Goal: Task Accomplishment & Management: Use online tool/utility

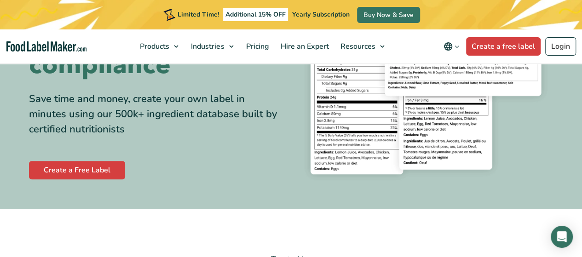
scroll to position [138, 0]
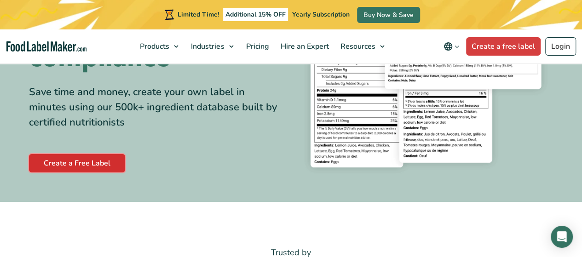
click at [87, 169] on link "Create a Free Label" at bounding box center [77, 163] width 96 height 18
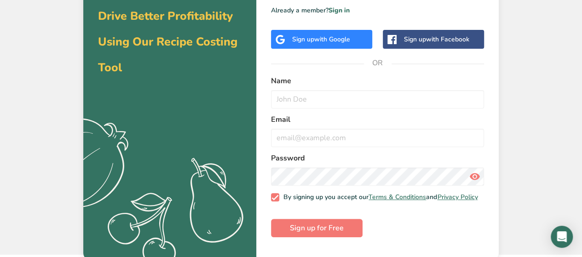
scroll to position [54, 0]
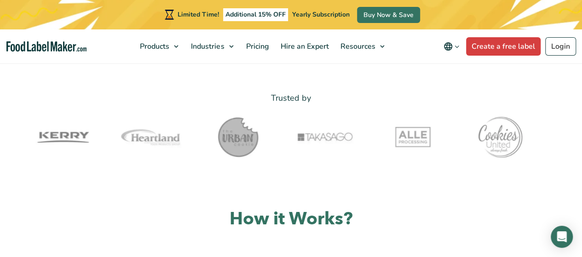
scroll to position [276, 0]
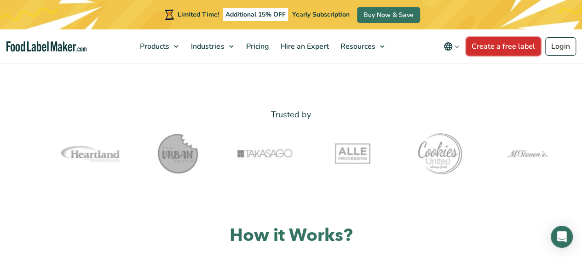
click at [510, 50] on link "Create a free label" at bounding box center [503, 46] width 74 height 18
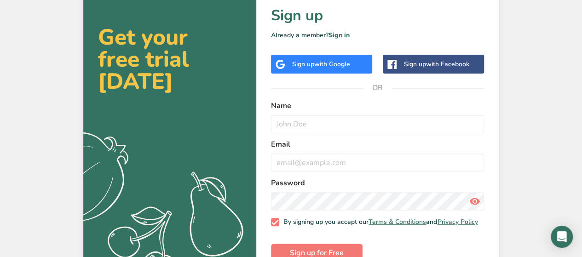
scroll to position [52, 0]
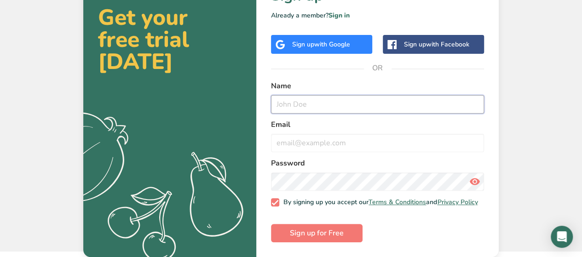
click at [297, 97] on input "text" at bounding box center [377, 104] width 213 height 18
type input "chanchai"
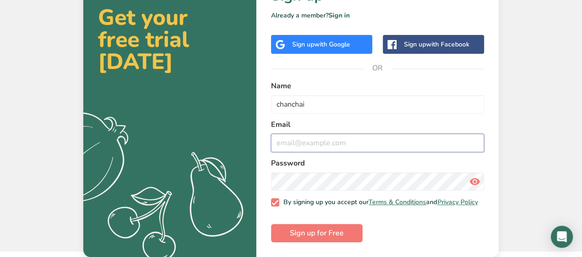
click at [302, 136] on input "email" at bounding box center [377, 143] width 213 height 18
type input "chanchai.w@cpf.co.th"
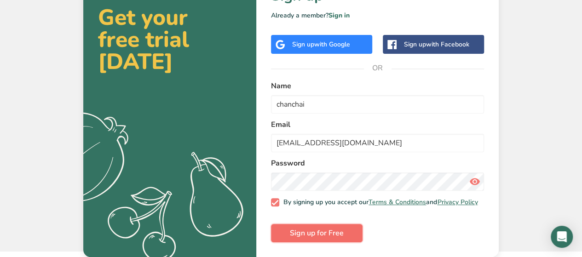
click at [318, 235] on span "Sign up for Free" at bounding box center [317, 233] width 54 height 11
click at [342, 235] on span "Sign up for Free" at bounding box center [317, 233] width 54 height 11
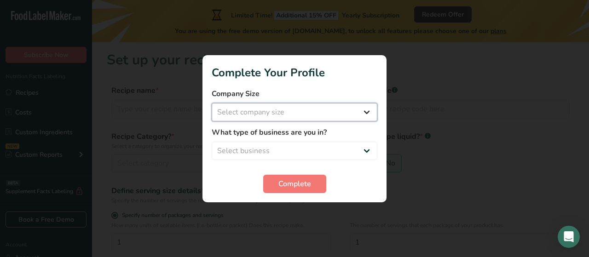
click at [366, 112] on select "Select company size Fewer than 10 Employees 10 to 50 Employees 51 to 500 Employ…" at bounding box center [295, 112] width 166 height 18
select select "3"
click at [212, 103] on select "Select company size Fewer than 10 Employees 10 to 50 Employees 51 to 500 Employ…" at bounding box center [295, 112] width 166 height 18
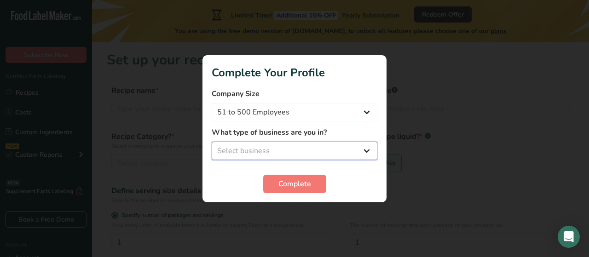
click at [370, 150] on select "Select business Packaged Food Manufacturer Restaurant & Cafe Bakery Meal Plans …" at bounding box center [295, 151] width 166 height 18
select select "4"
click at [212, 142] on select "Select business Packaged Food Manufacturer Restaurant & Cafe Bakery Meal Plans …" at bounding box center [295, 151] width 166 height 18
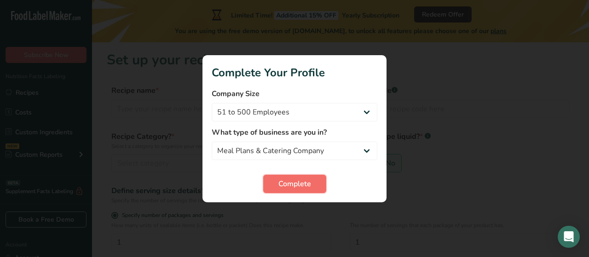
click at [282, 184] on span "Complete" at bounding box center [294, 183] width 33 height 11
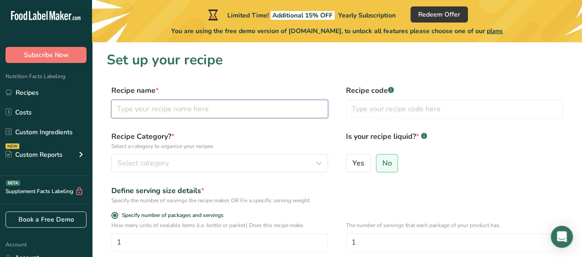
click at [202, 102] on input "text" at bounding box center [219, 109] width 217 height 18
type input "ไก่ทอด"
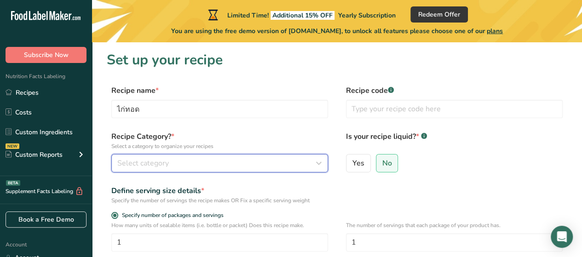
click at [321, 164] on icon "button" at bounding box center [318, 163] width 11 height 17
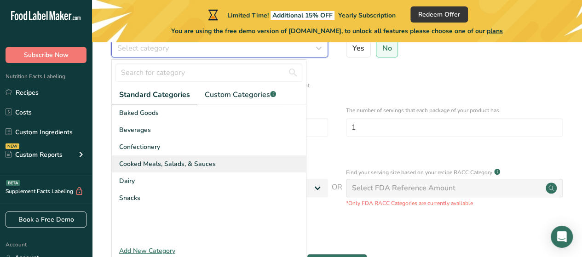
scroll to position [138, 0]
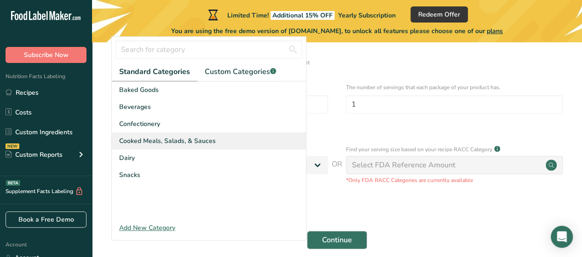
click at [139, 141] on span "Cooked Meals, Salads, & Sauces" at bounding box center [167, 141] width 97 height 10
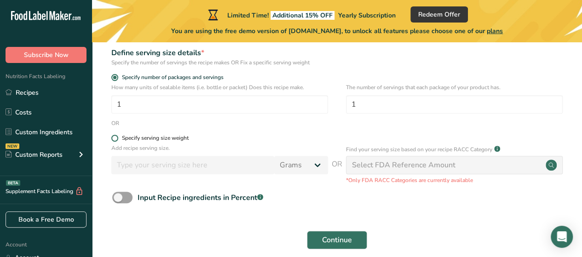
click at [114, 138] on span at bounding box center [114, 138] width 7 height 7
click at [114, 138] on input "Specify serving size weight" at bounding box center [114, 138] width 6 height 6
radio input "true"
radio input "false"
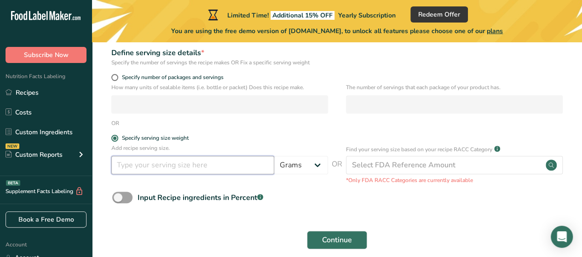
click at [245, 165] on input "number" at bounding box center [192, 165] width 163 height 18
click at [222, 167] on input "number" at bounding box center [192, 165] width 163 height 18
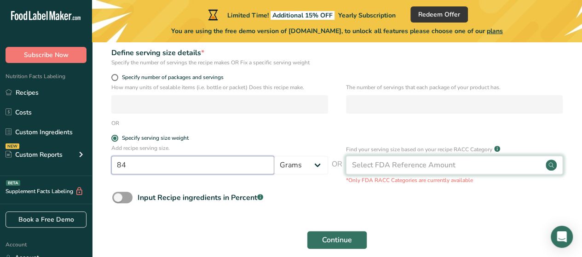
type input "84"
click at [458, 163] on div "Select FDA Reference Amount" at bounding box center [454, 165] width 217 height 18
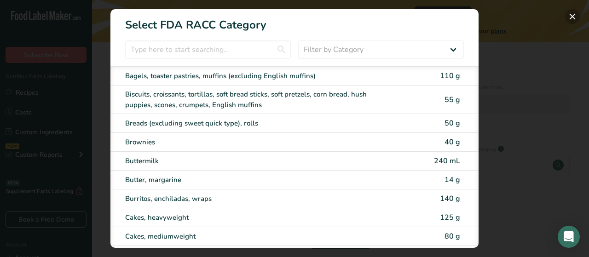
click at [572, 14] on button "RACC Category Selection Modal" at bounding box center [572, 16] width 15 height 15
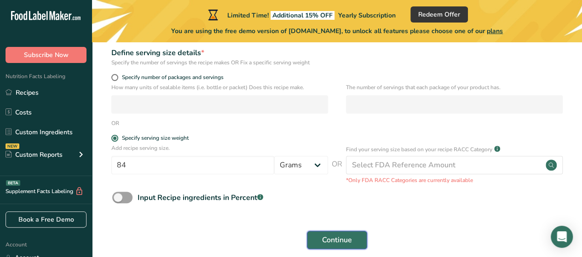
click at [343, 238] on span "Continue" at bounding box center [337, 240] width 30 height 11
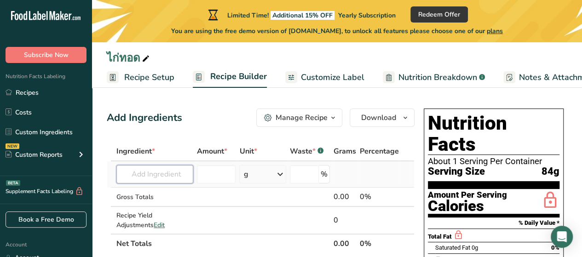
click at [157, 174] on input "text" at bounding box center [154, 174] width 77 height 18
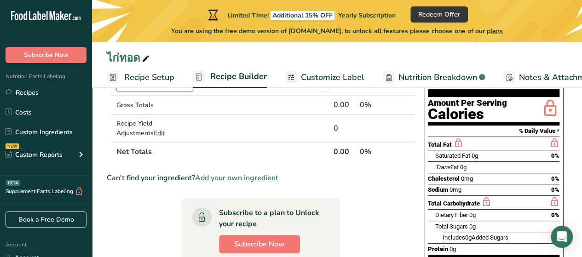
scroll to position [46, 0]
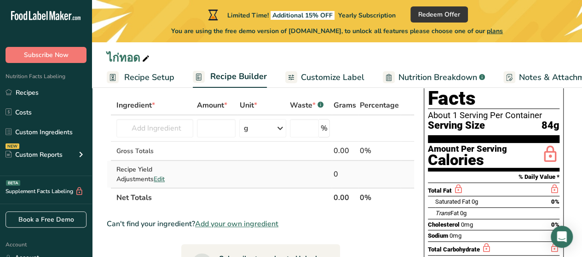
click at [154, 179] on span "Edit" at bounding box center [159, 179] width 11 height 9
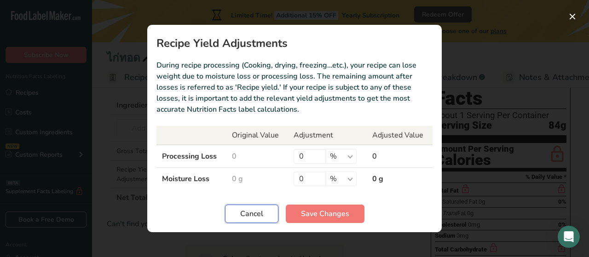
click at [263, 216] on button "Cancel" at bounding box center [251, 214] width 53 height 18
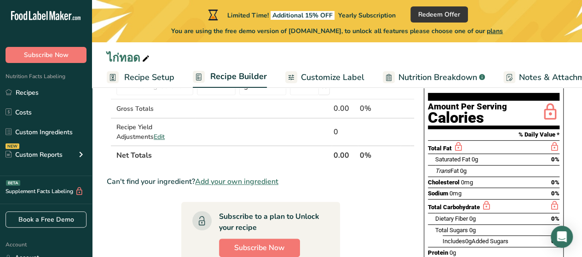
scroll to position [86, 0]
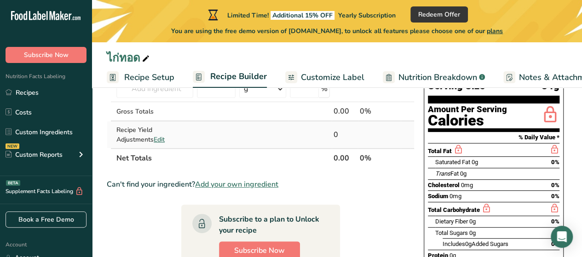
click at [154, 138] on span "Edit" at bounding box center [159, 139] width 11 height 9
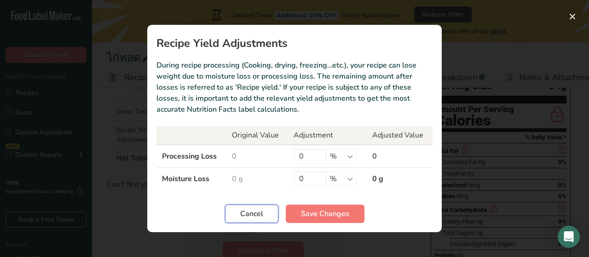
click at [254, 215] on span "Cancel" at bounding box center [251, 213] width 23 height 11
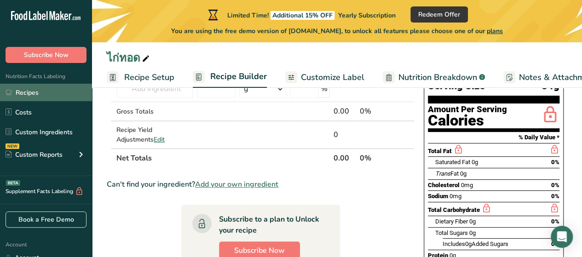
click at [27, 90] on link "Recipes" at bounding box center [46, 92] width 92 height 17
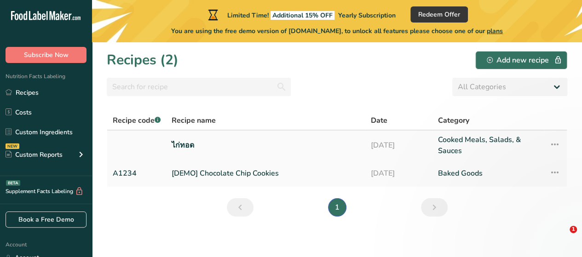
click at [557, 143] on icon at bounding box center [554, 144] width 11 height 17
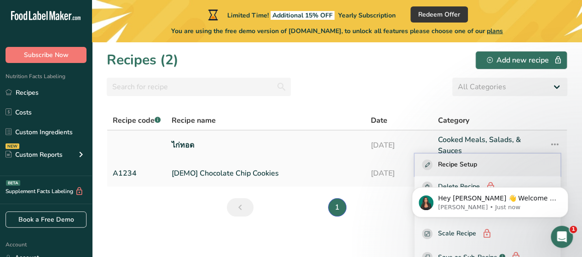
click at [458, 160] on span "Recipe Setup" at bounding box center [457, 165] width 39 height 11
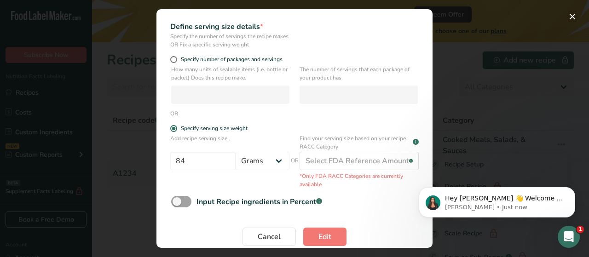
scroll to position [129, 0]
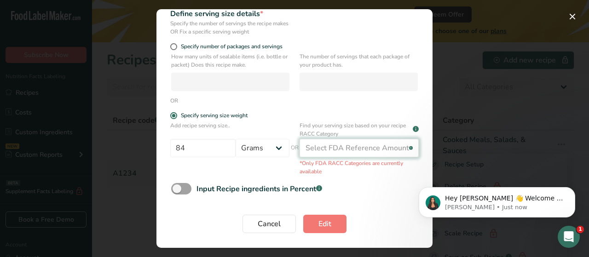
click at [324, 149] on div "Select FDA Reference Amount" at bounding box center [356, 148] width 103 height 11
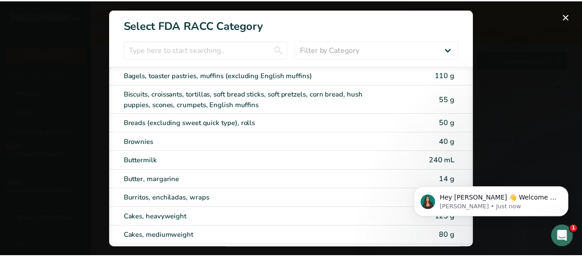
scroll to position [0, 0]
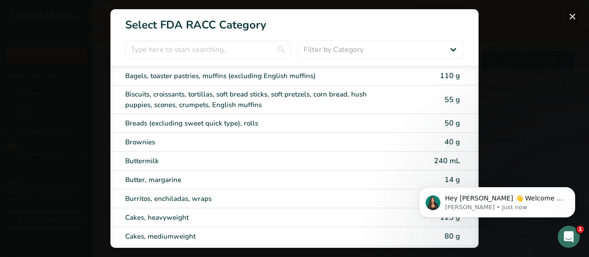
click at [576, 14] on button "RACC Category Selection Modal" at bounding box center [572, 16] width 15 height 15
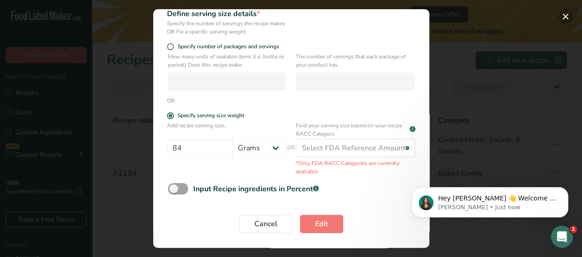
click at [569, 14] on button "Edit Recipe Modal" at bounding box center [565, 16] width 15 height 15
